Goal: Task Accomplishment & Management: Complete application form

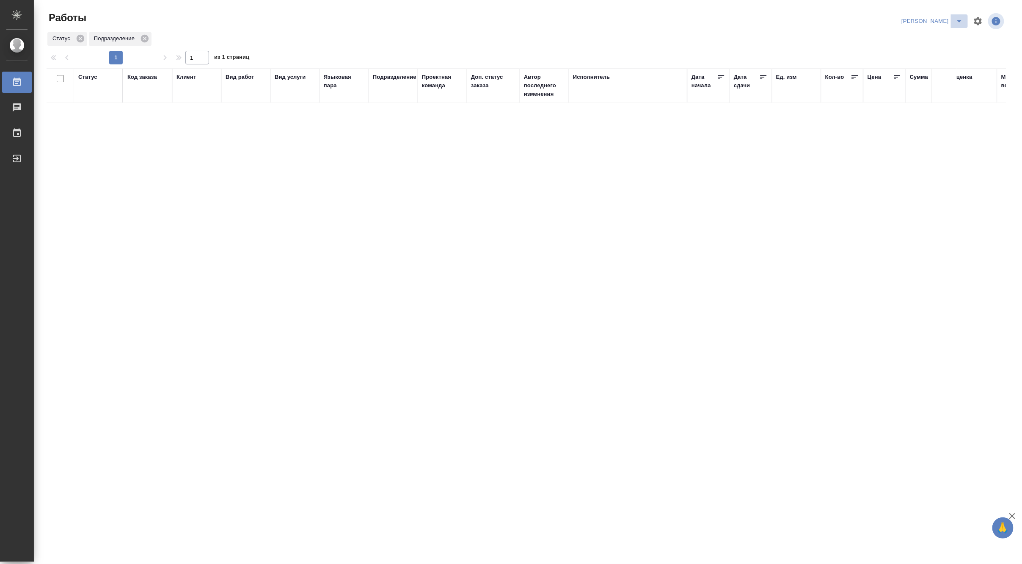
click at [957, 19] on icon "split button" at bounding box center [960, 21] width 10 height 10
click at [916, 39] on li "[PERSON_NAME] работе" at bounding box center [927, 38] width 81 height 14
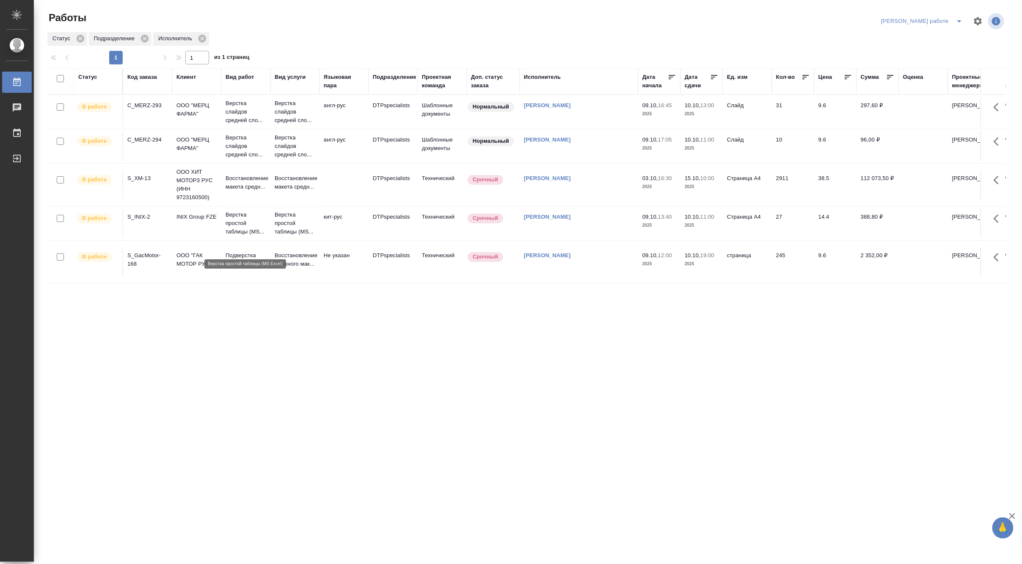
click at [234, 232] on p "Верстка простой таблицы (MS..." at bounding box center [246, 222] width 41 height 25
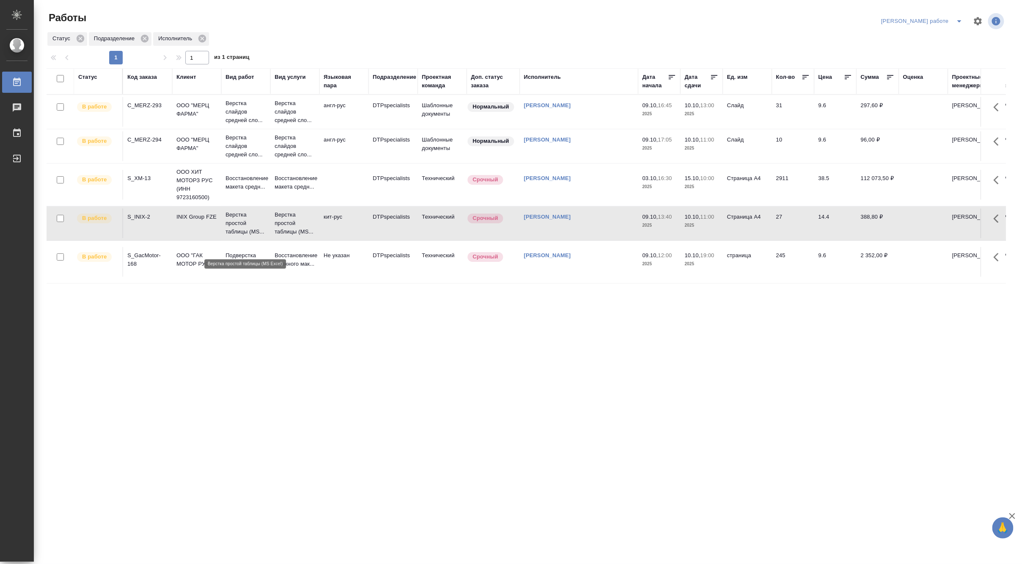
click at [234, 232] on p "Верстка простой таблицы (MS..." at bounding box center [246, 222] width 41 height 25
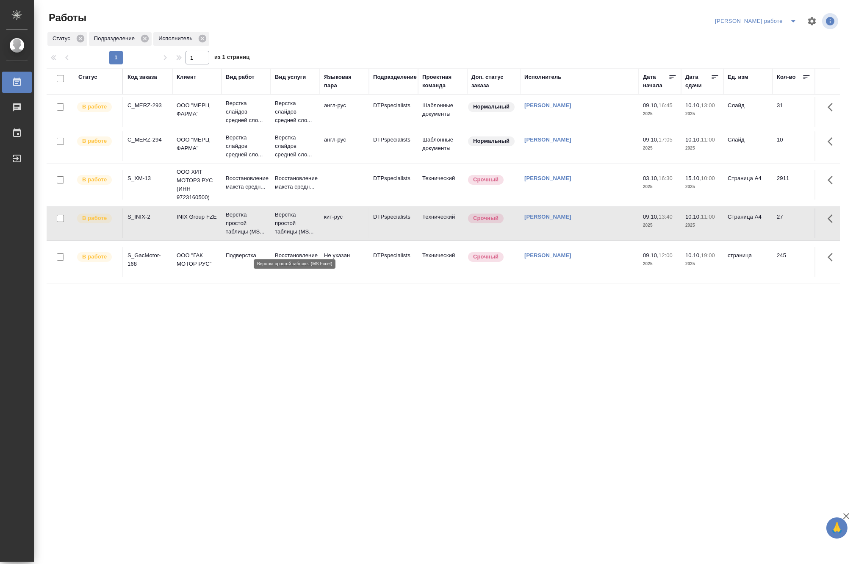
click at [305, 232] on p "Верстка простой таблицы (MS..." at bounding box center [295, 222] width 41 height 25
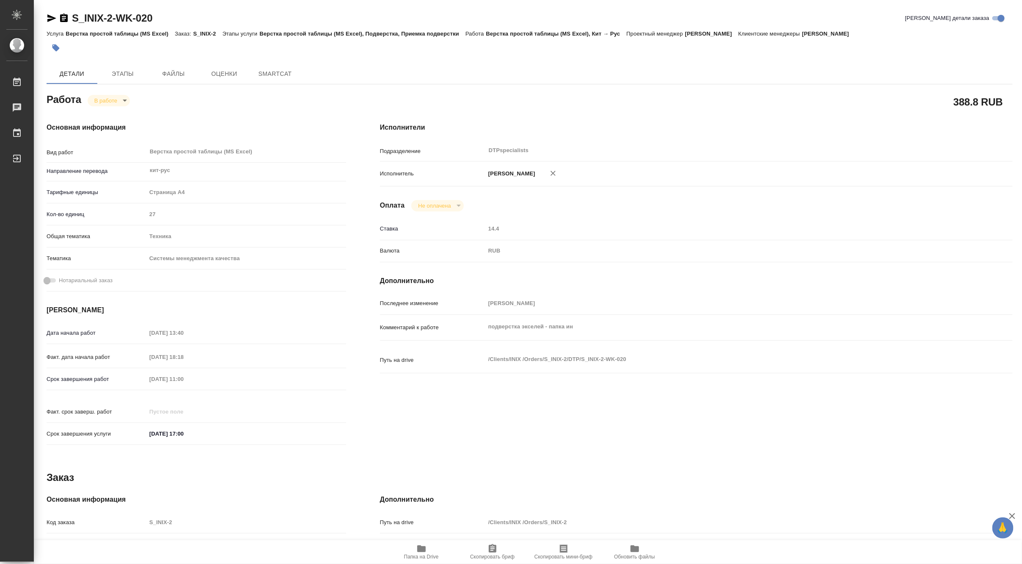
type textarea "x"
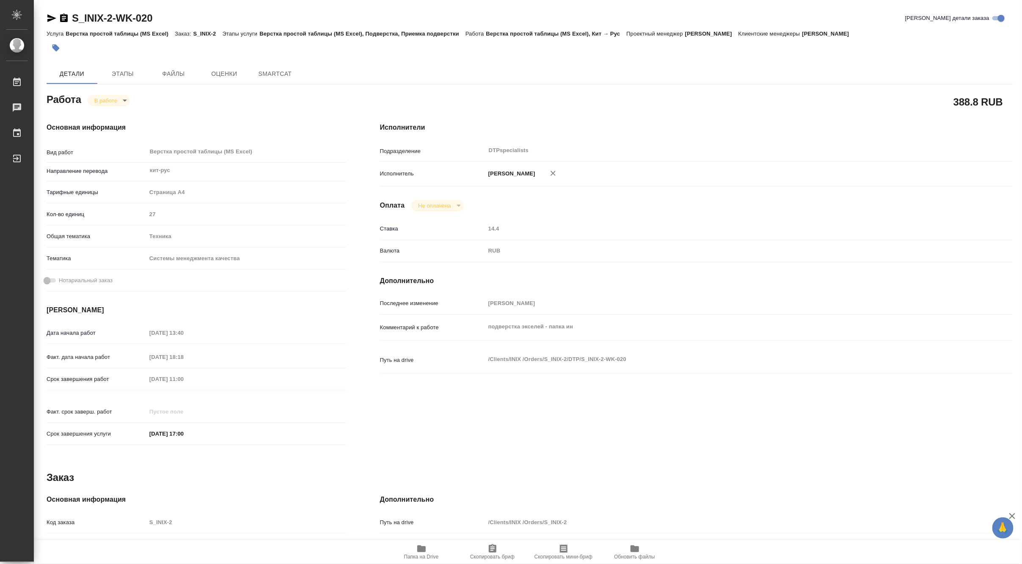
type textarea "x"
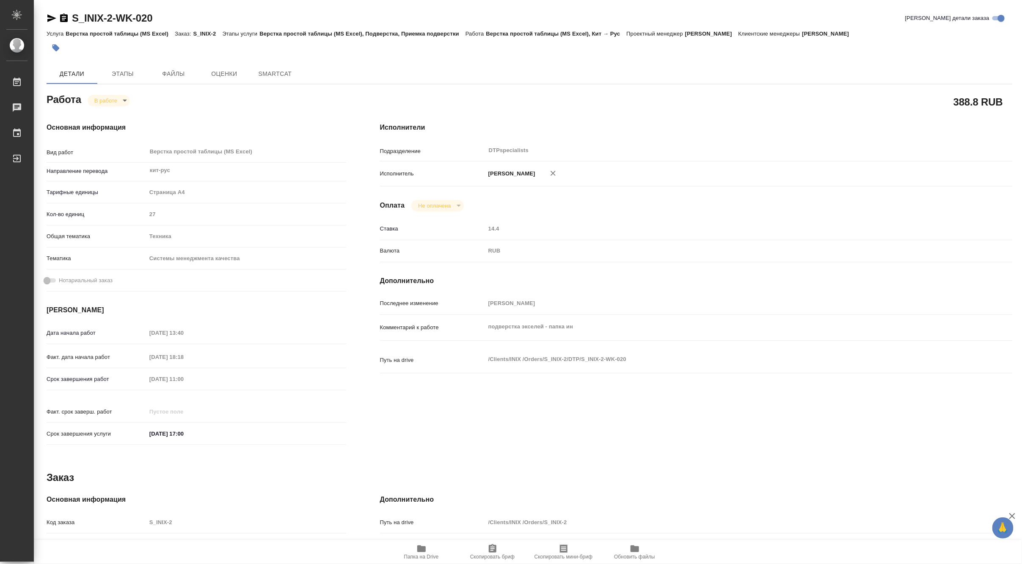
type textarea "x"
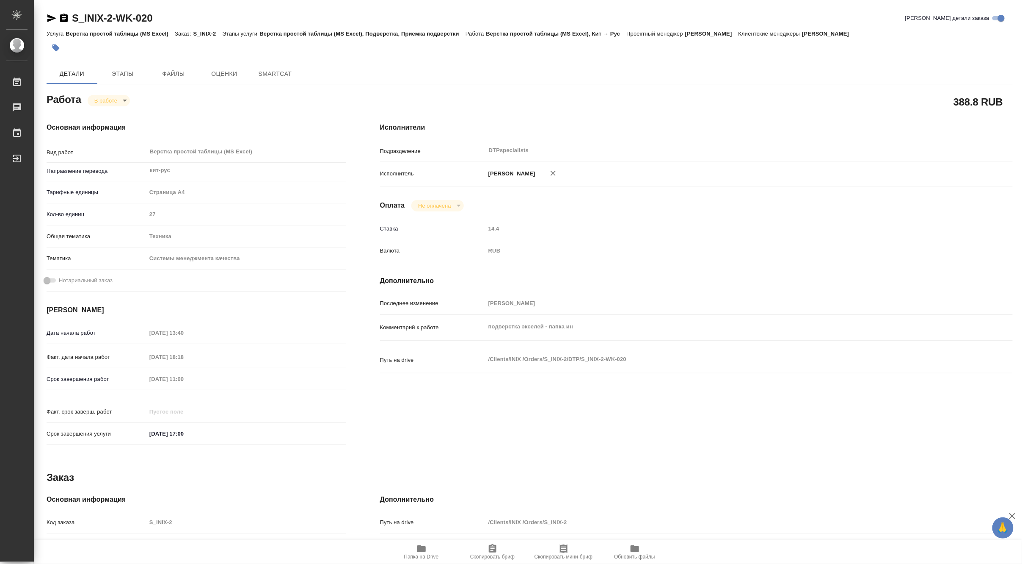
type textarea "x"
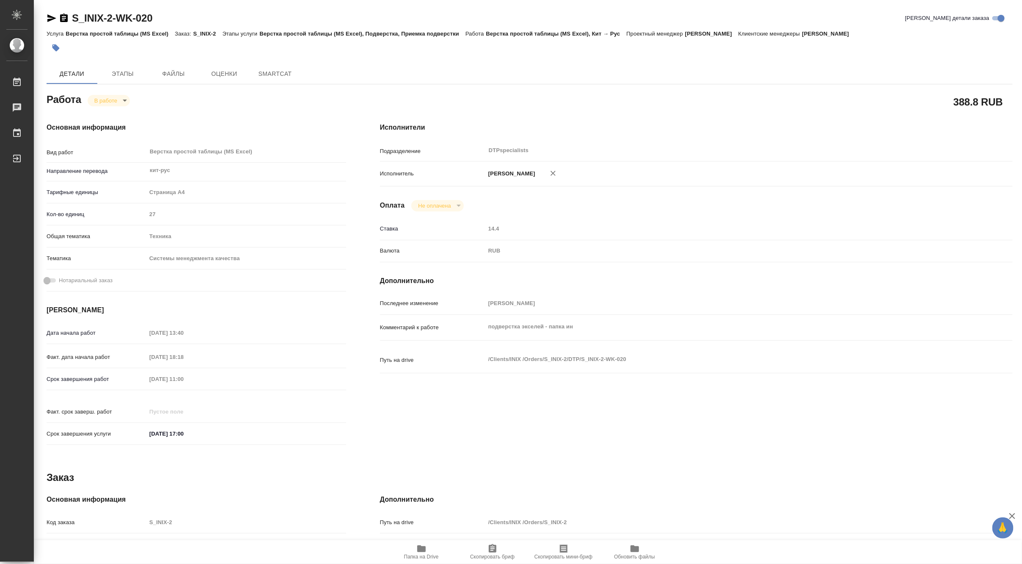
type textarea "x"
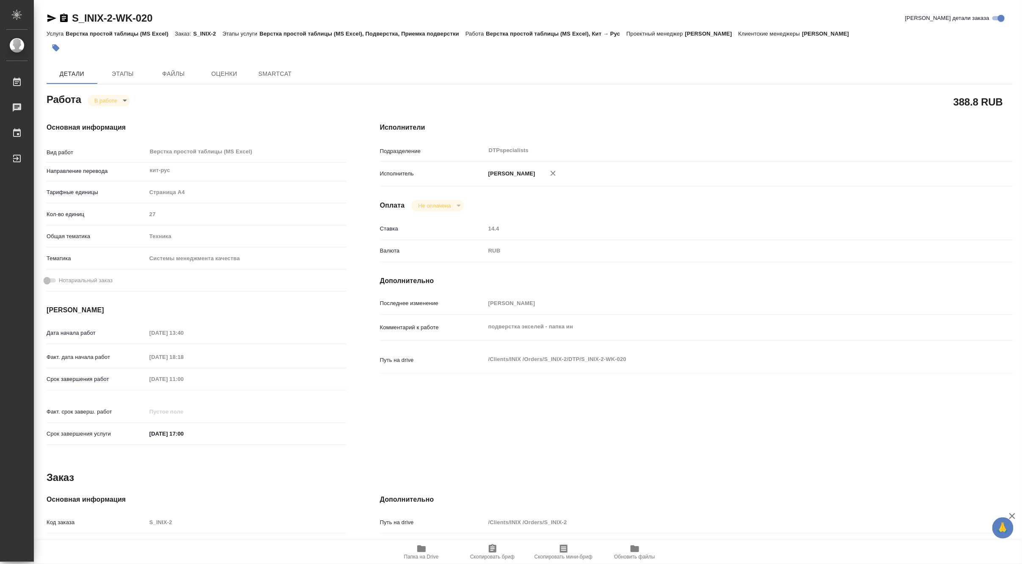
type textarea "x"
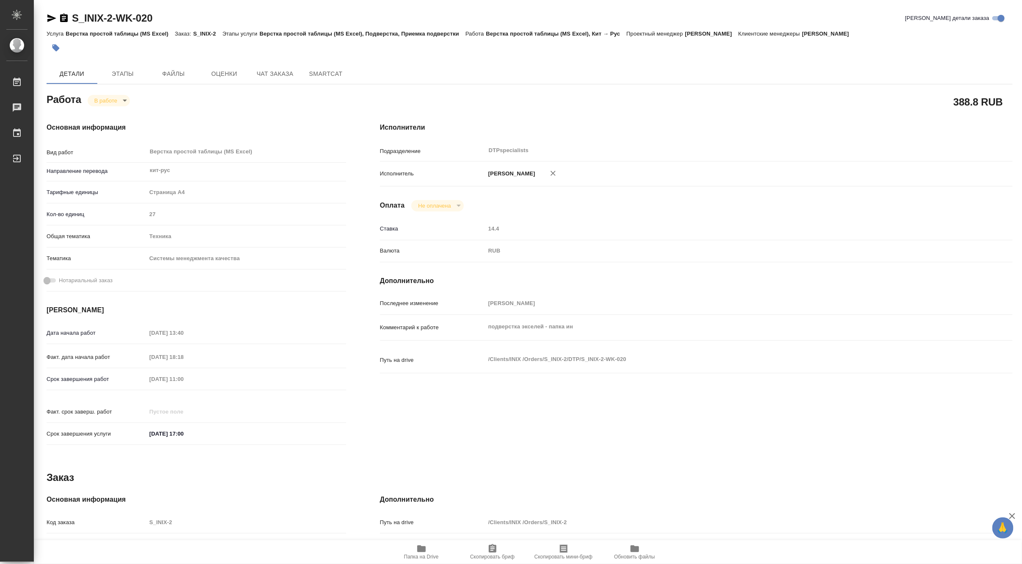
type textarea "x"
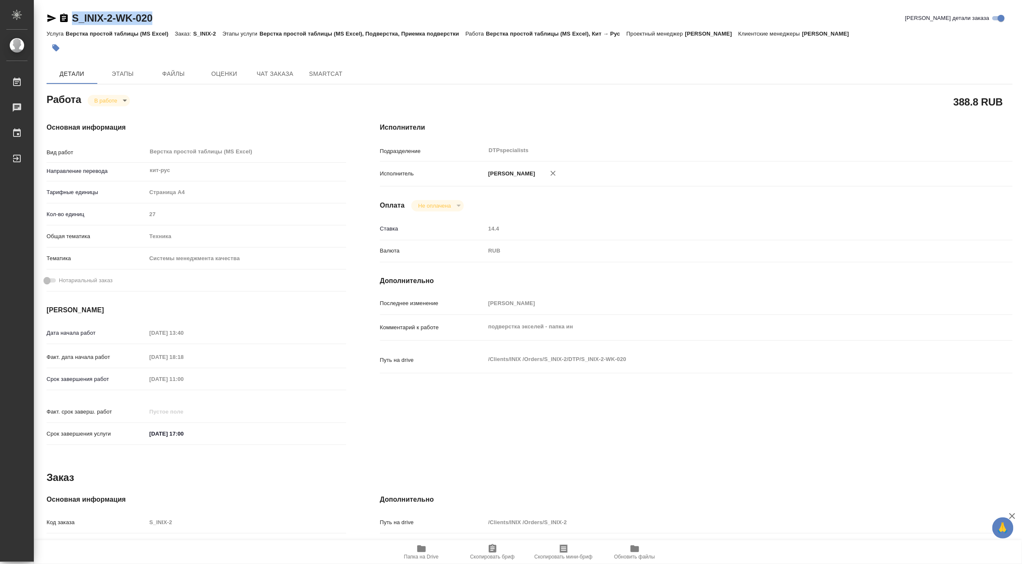
drag, startPoint x: 150, startPoint y: 17, endPoint x: 70, endPoint y: 11, distance: 80.2
click at [70, 11] on div "S_INIX-2-WK-020 Кратко детали заказа" at bounding box center [530, 18] width 967 height 14
copy link "S_INIX-2-WK-020"
type textarea "x"
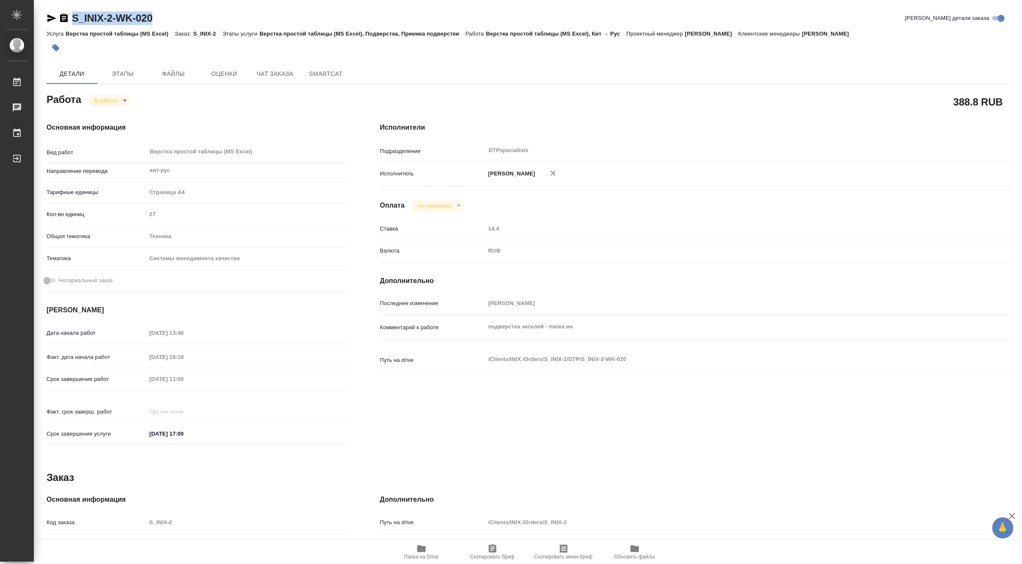
type textarea "x"
click at [416, 557] on span "Папка на Drive" at bounding box center [421, 556] width 35 height 6
click at [170, 15] on div "S_INIX-2-WK-020 Кратко детали заказа" at bounding box center [530, 18] width 967 height 14
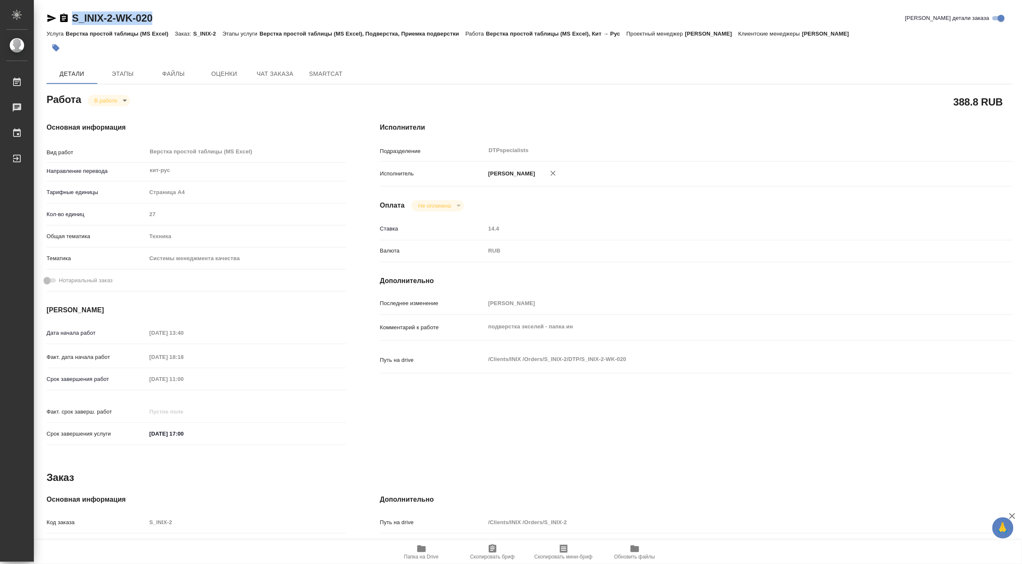
drag, startPoint x: 192, startPoint y: 17, endPoint x: 72, endPoint y: 2, distance: 120.8
click at [72, 2] on div "S_INIX-2-WK-020 Кратко детали заказа Услуга Верстка простой таблицы (MS Excel) …" at bounding box center [530, 360] width 976 height 721
copy link "S_INIX-2-WK-020"
click at [425, 548] on icon "button" at bounding box center [421, 548] width 8 height 7
click at [121, 77] on span "Этапы" at bounding box center [122, 74] width 41 height 11
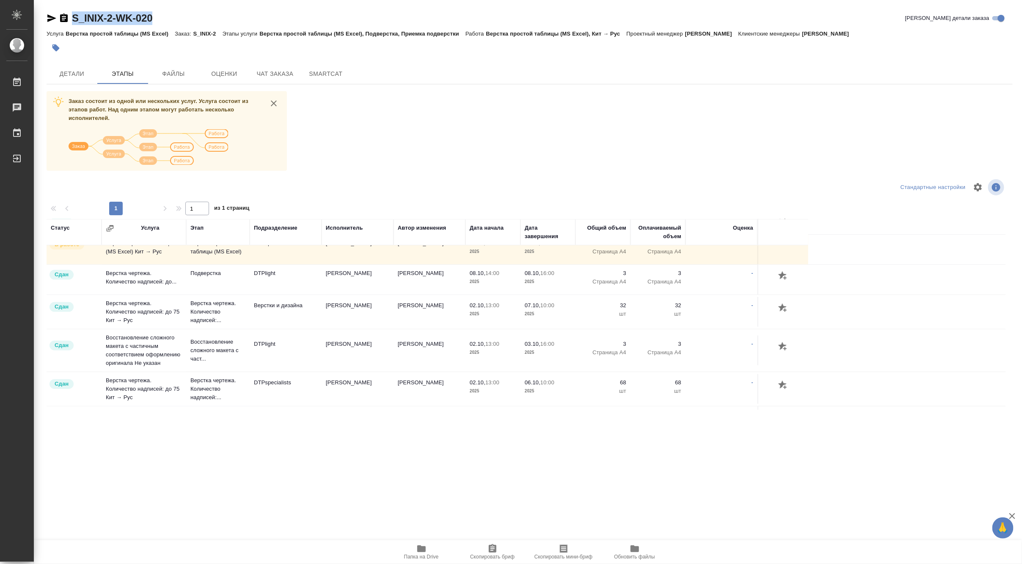
scroll to position [376, 0]
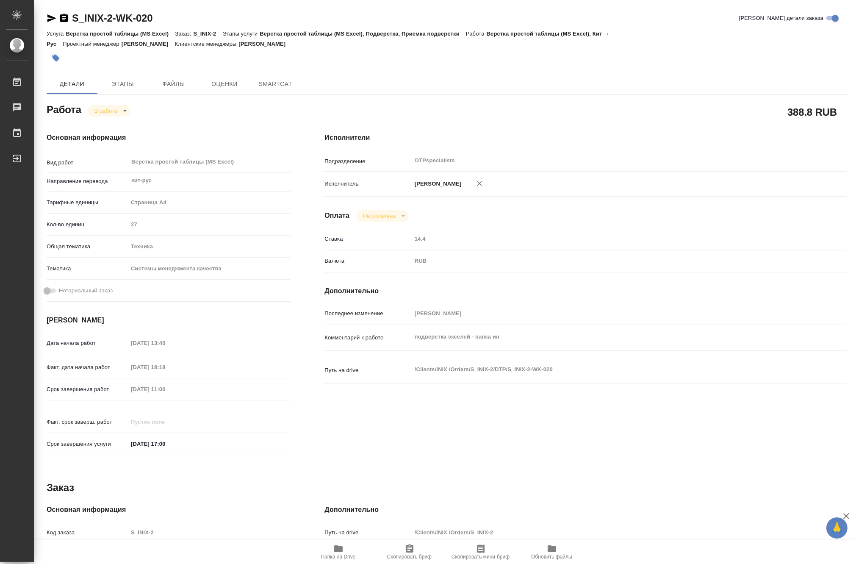
type textarea "x"
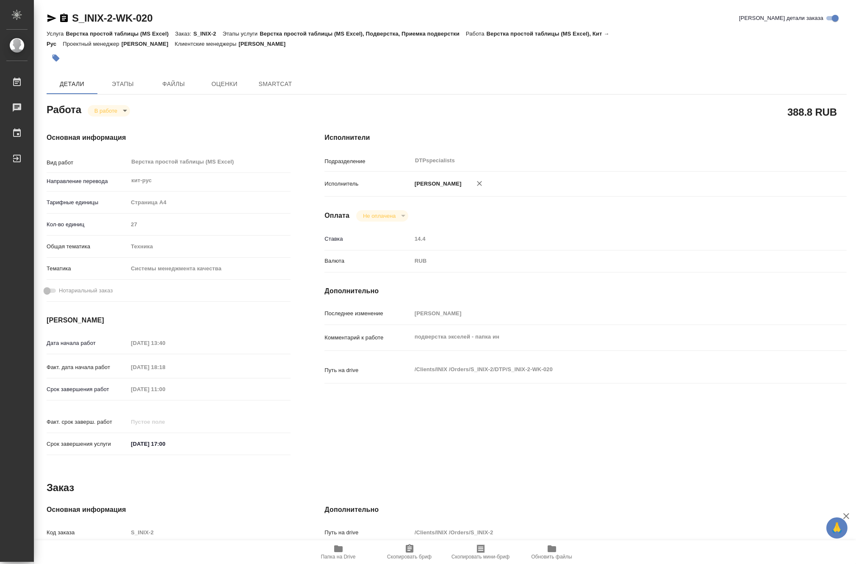
type textarea "x"
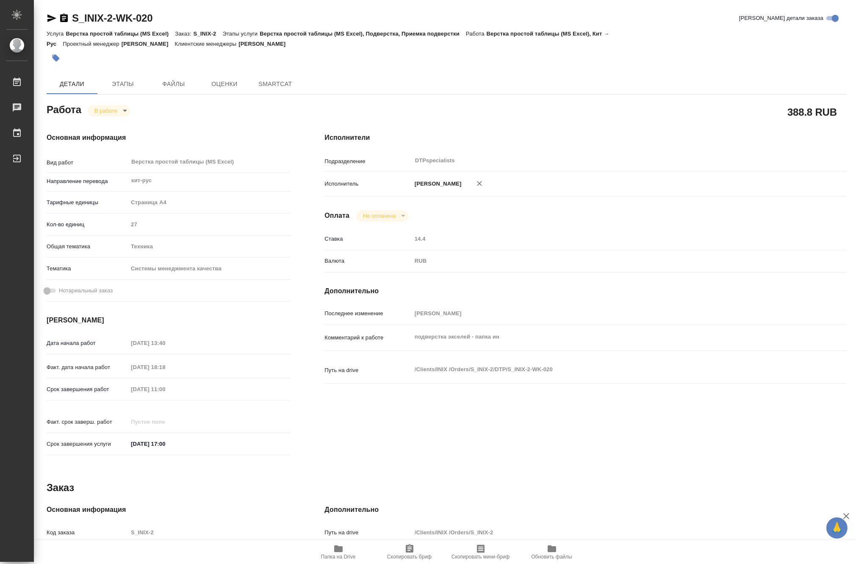
type textarea "x"
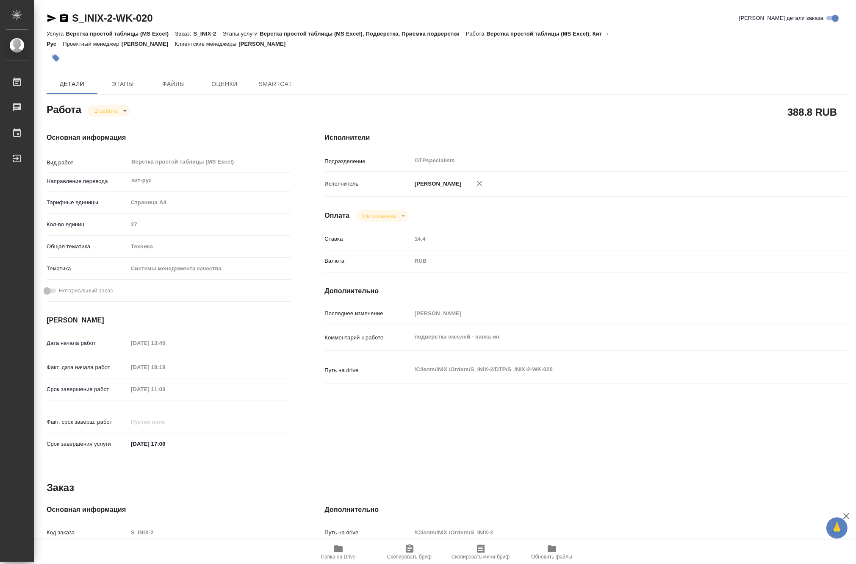
type textarea "x"
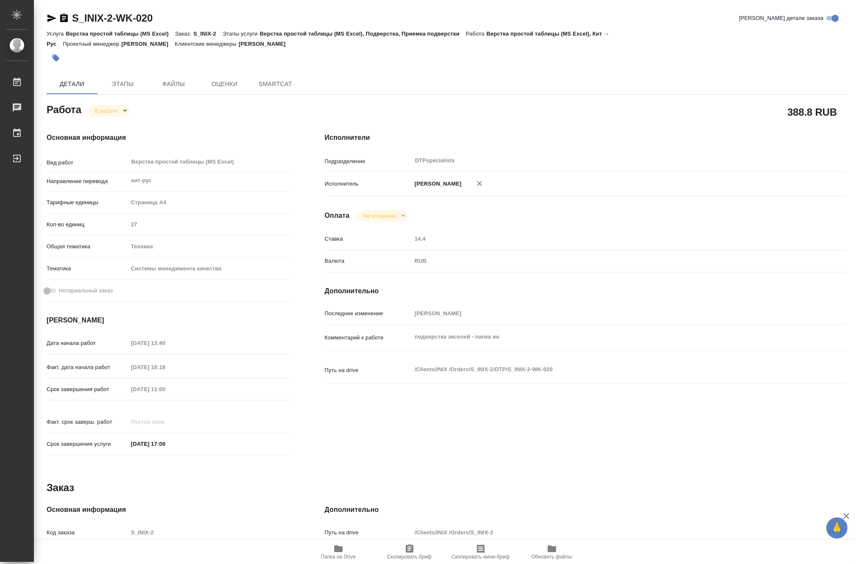
type textarea "x"
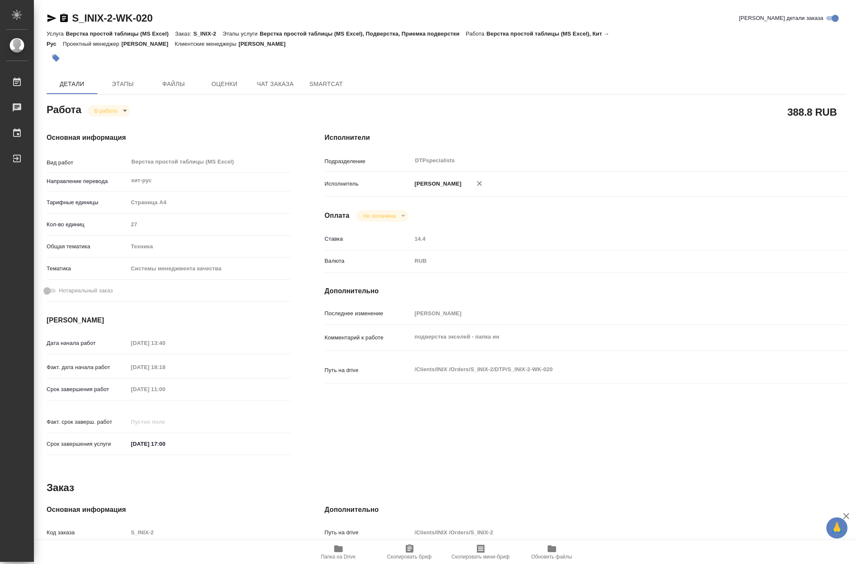
click at [331, 555] on span "Папка на Drive" at bounding box center [338, 556] width 35 height 6
type textarea "x"
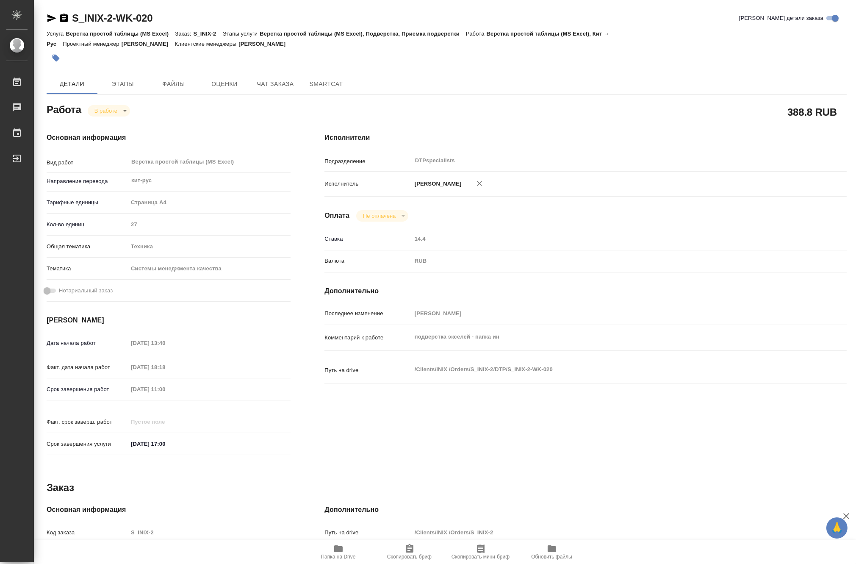
type textarea "x"
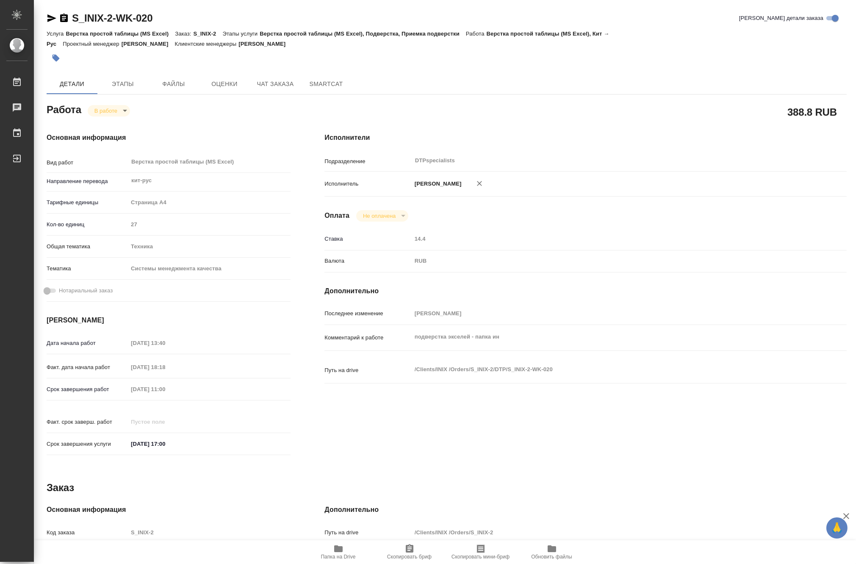
type textarea "x"
click at [98, 110] on body "🙏 .cls-1 fill:#fff; AWATERA Matveeva Maria Работы 0 Чаты График Выйти S_INIX-2-…" at bounding box center [428, 282] width 856 height 564
click at [100, 122] on button "Выполнен" at bounding box center [109, 124] width 31 height 9
type textarea "x"
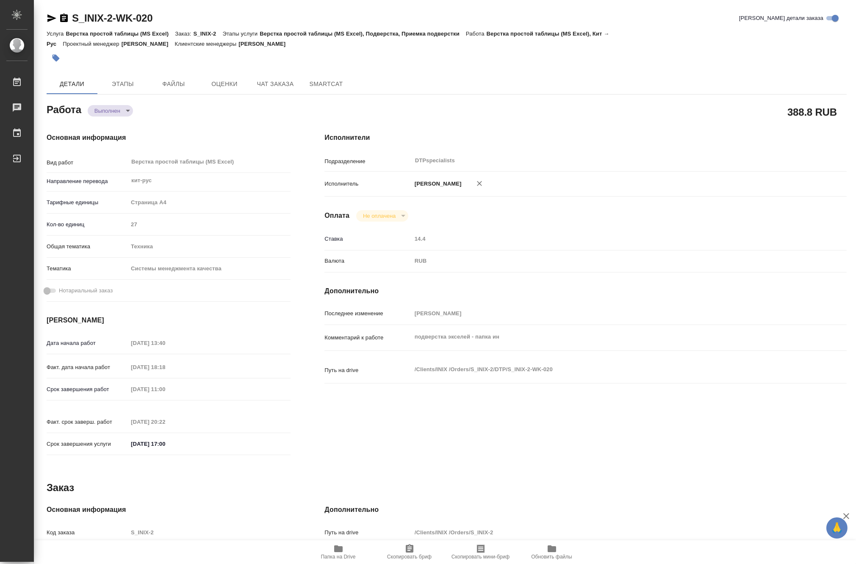
type textarea "x"
